Goal: Navigation & Orientation: Go to known website

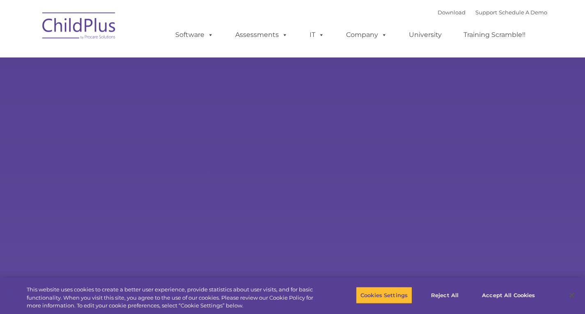
select select "MEDIUM"
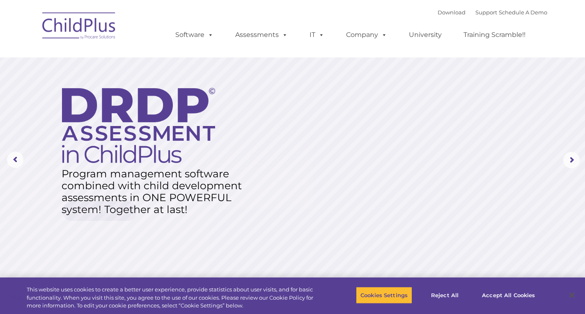
click at [94, 20] on img at bounding box center [79, 27] width 82 height 41
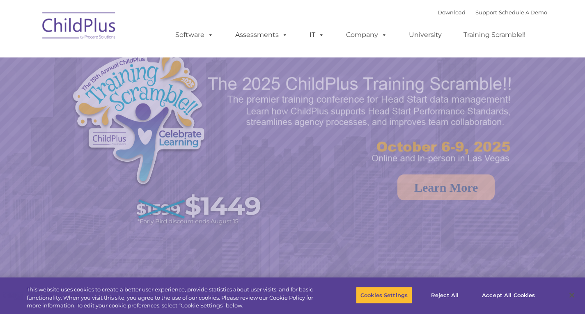
select select "MEDIUM"
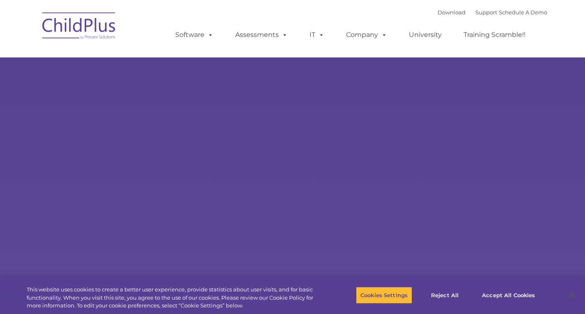
select select "MEDIUM"
